Goal: Information Seeking & Learning: Understand process/instructions

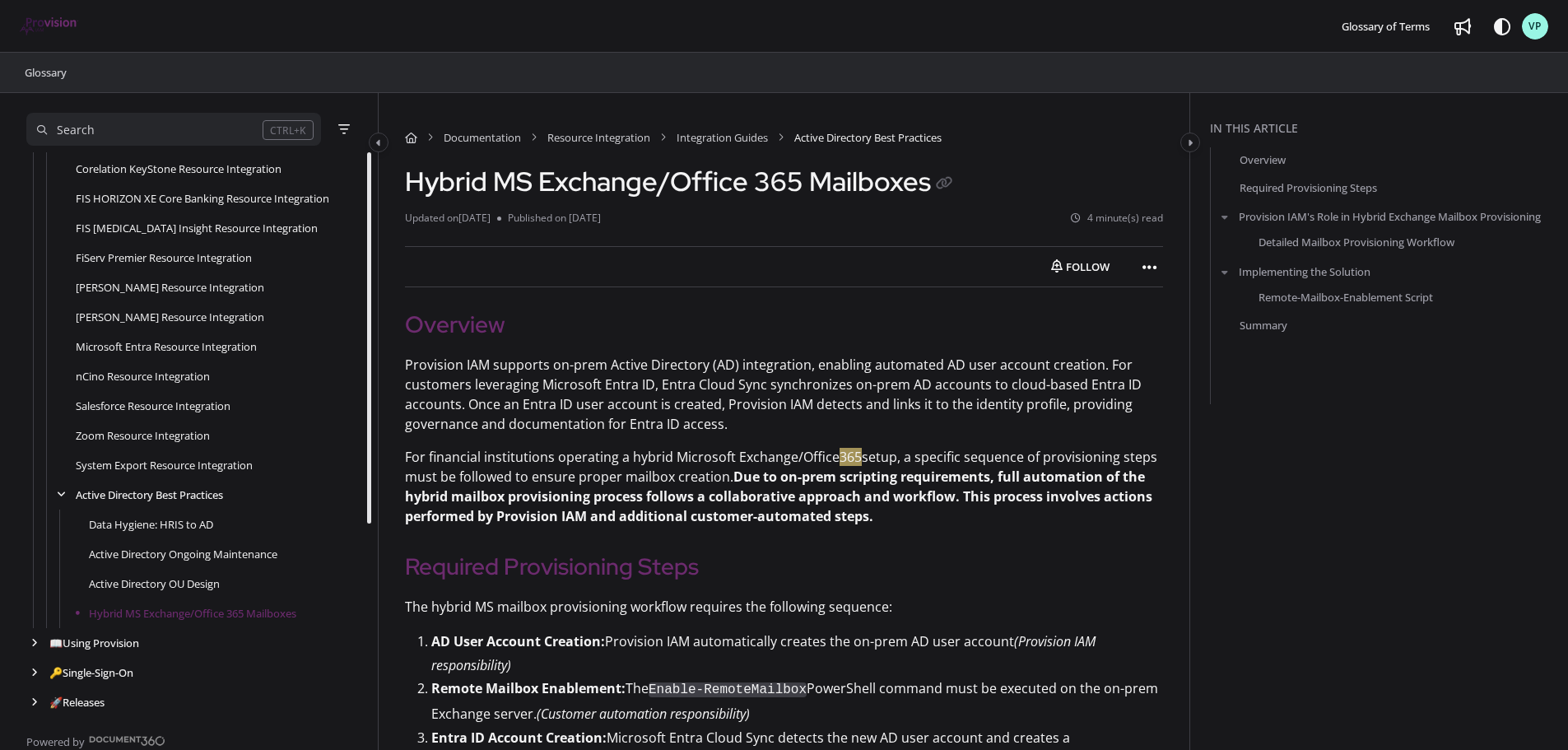
click at [1533, 24] on span "VP" at bounding box center [1534, 27] width 13 height 15
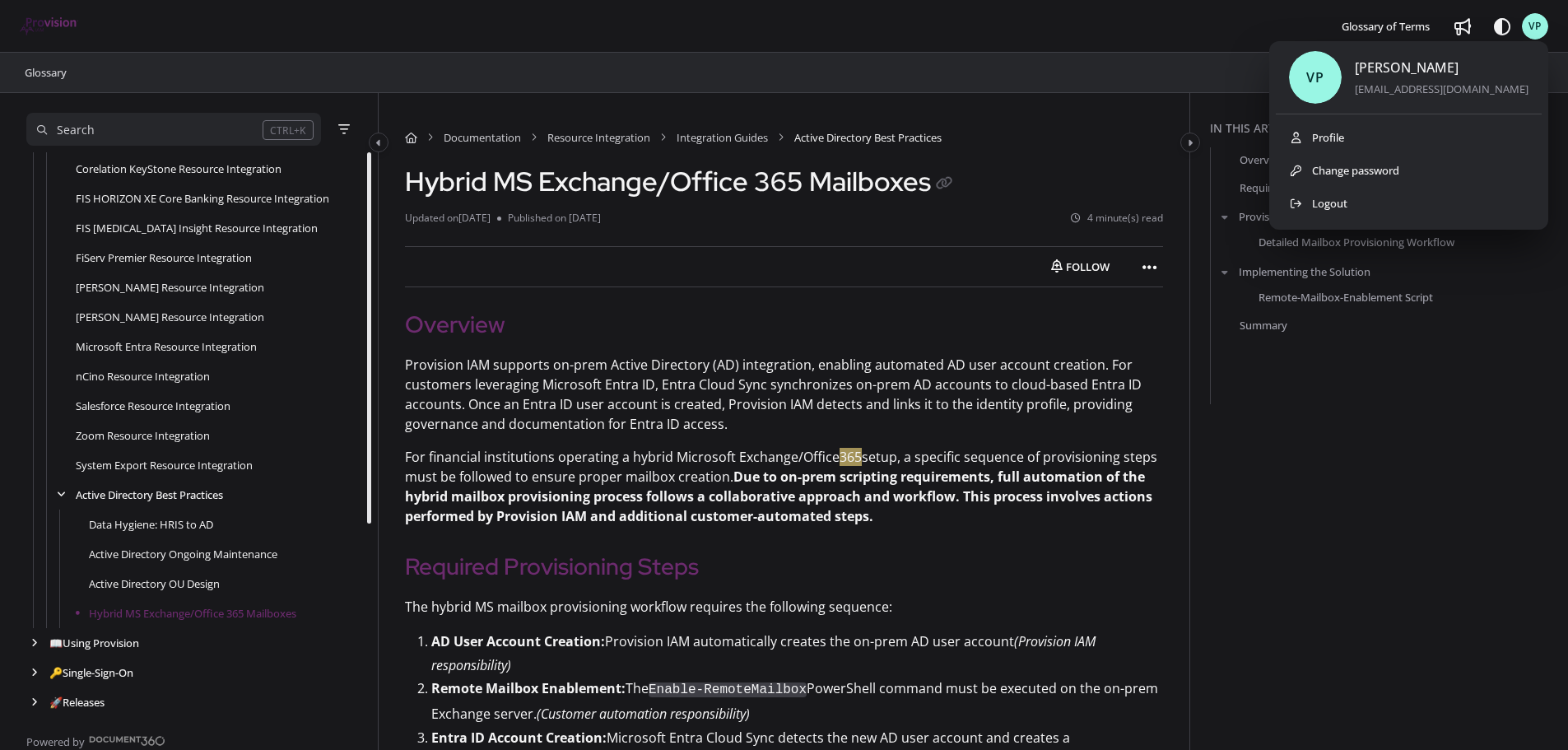
drag, startPoint x: 1369, startPoint y: 139, endPoint x: 1486, endPoint y: 425, distance: 309.0
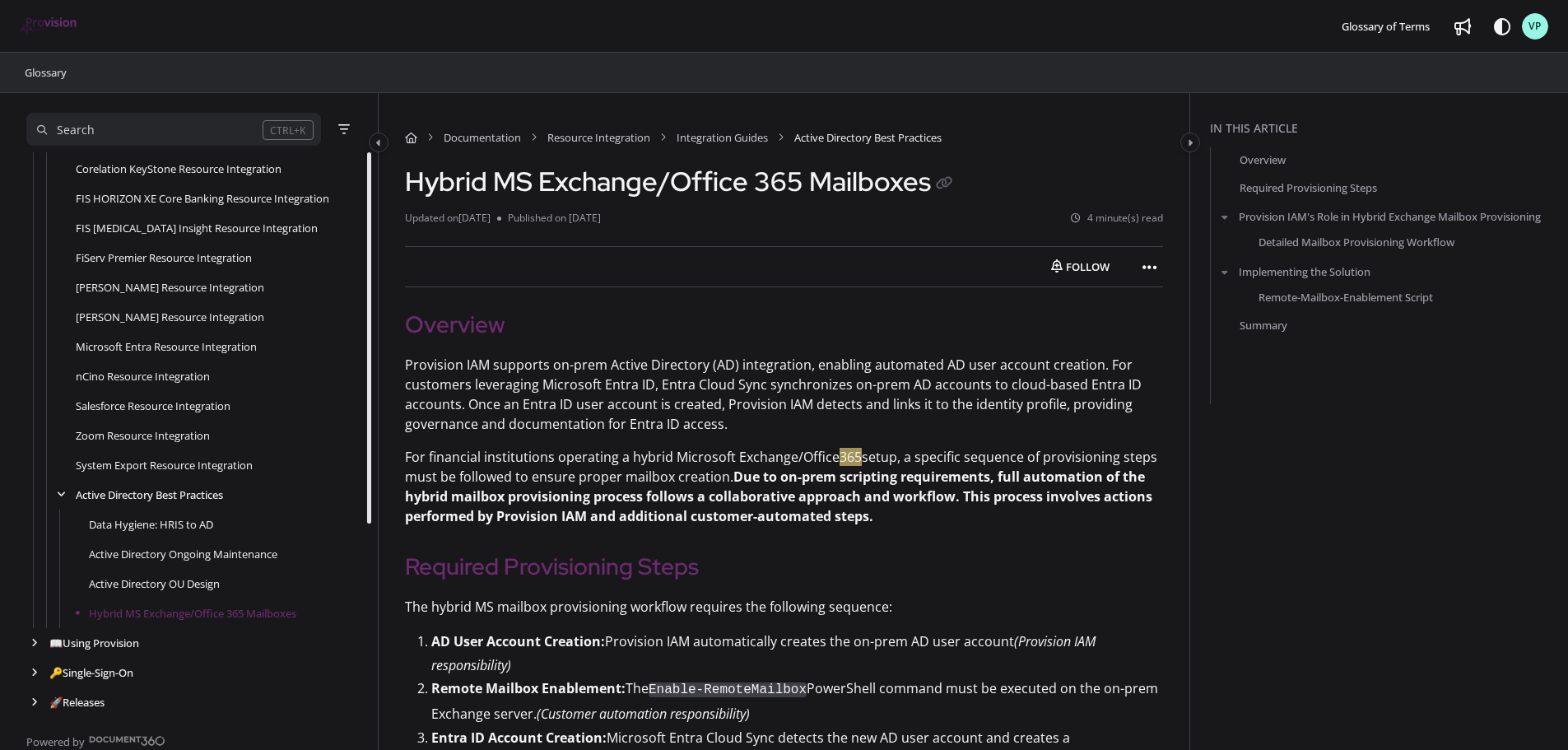
click at [700, 10] on div at bounding box center [413, 26] width 618 height 39
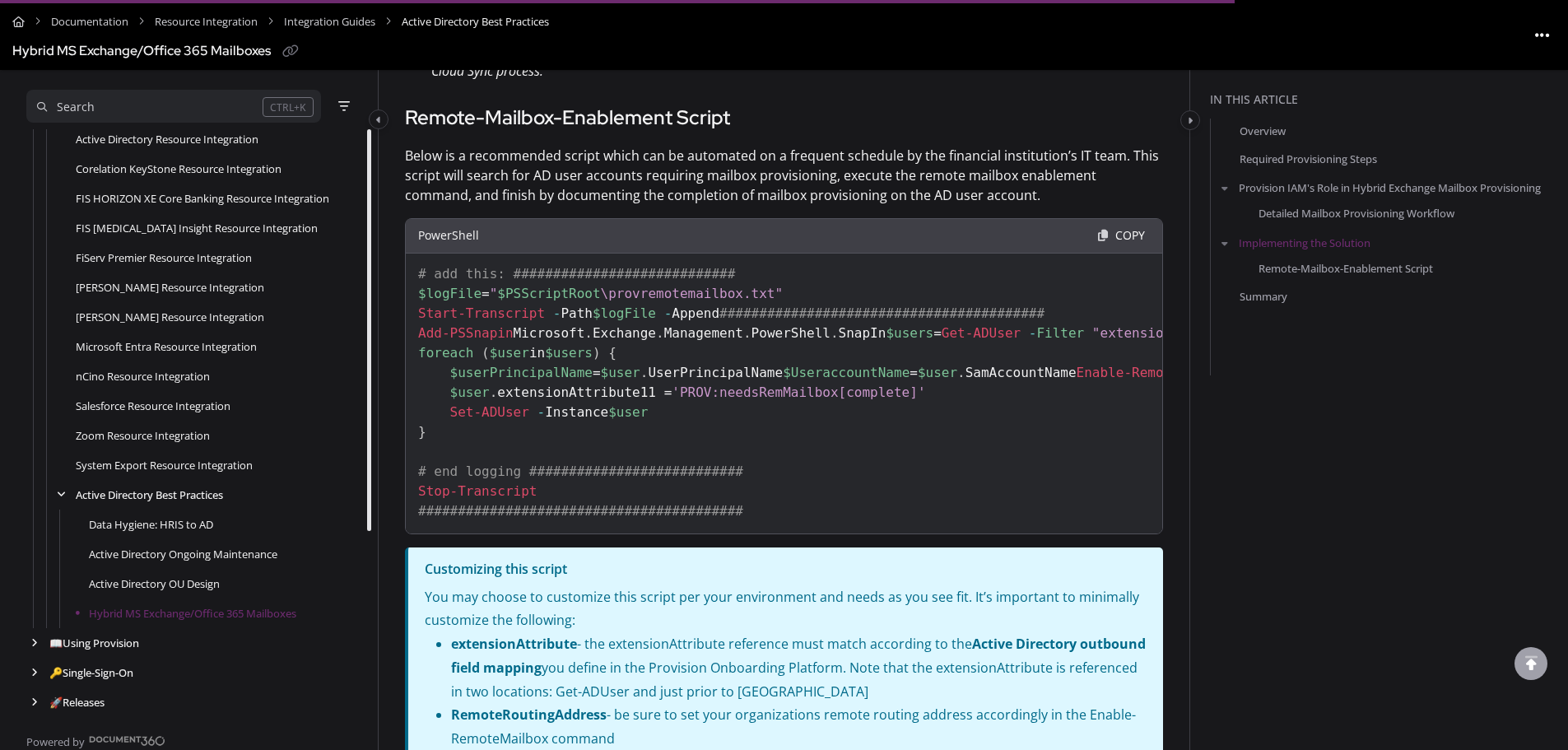
scroll to position [2633, 0]
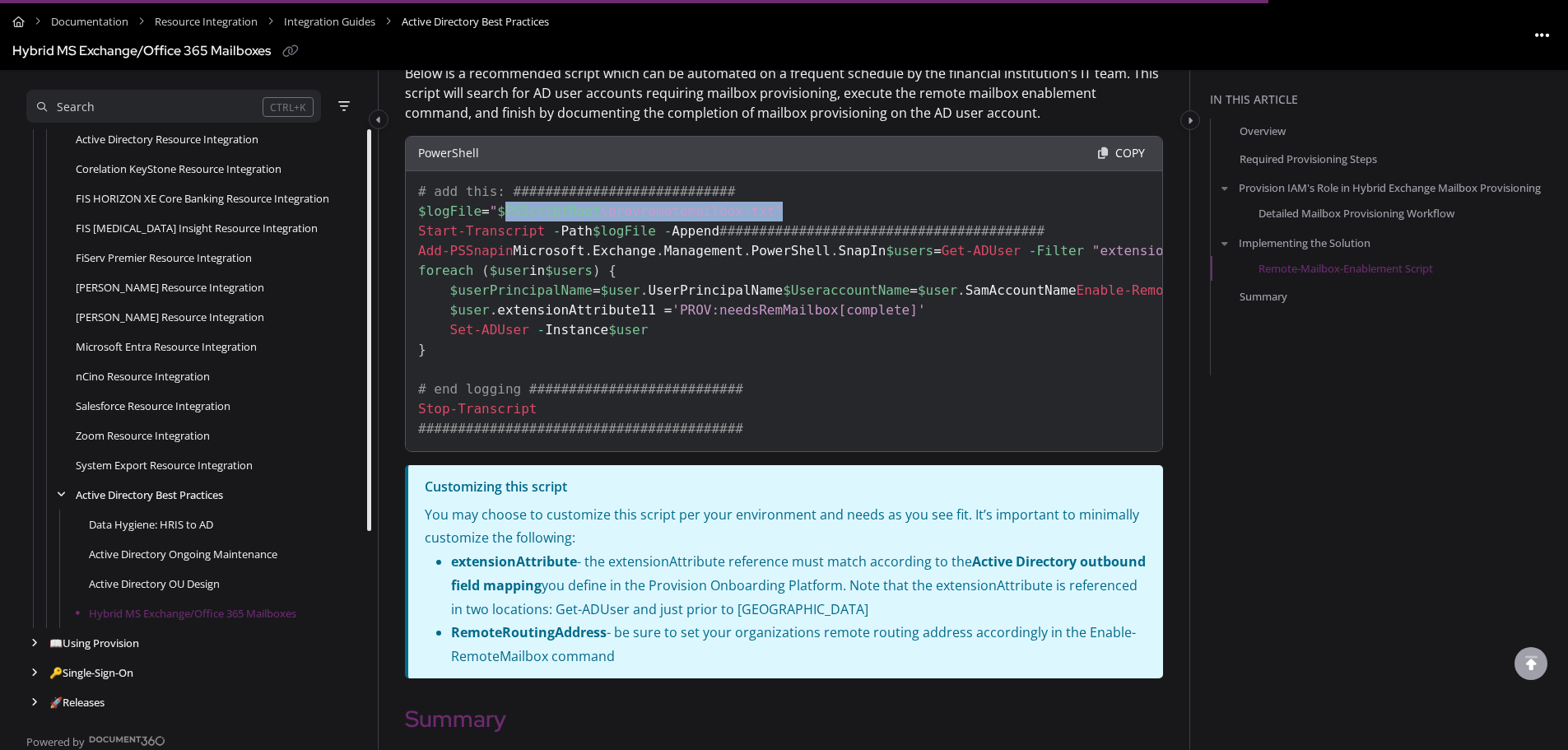
drag, startPoint x: 511, startPoint y: 196, endPoint x: 788, endPoint y: 196, distance: 277.0
click at [788, 196] on pre "# add this: ############################ $logFile = " $PSScriptRoot \provremote…" at bounding box center [784, 294] width 758 height 316
click at [916, 214] on pre "# add this: ############################ $logFile = " $PSScriptRoot \provremote…" at bounding box center [784, 294] width 758 height 316
drag, startPoint x: 1104, startPoint y: 146, endPoint x: 1080, endPoint y: 154, distance: 25.3
click at [1110, 147] on button "Copy" at bounding box center [1129, 153] width 39 height 26
